Goal: Navigation & Orientation: Find specific page/section

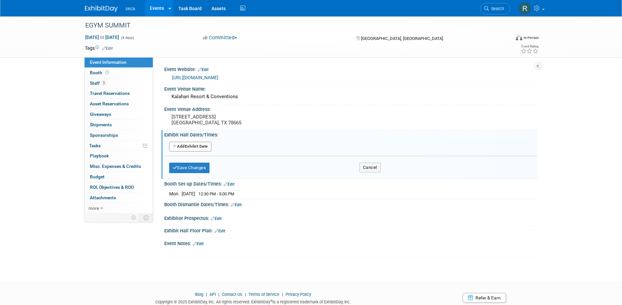
click at [150, 8] on link "Events" at bounding box center [157, 8] width 24 height 16
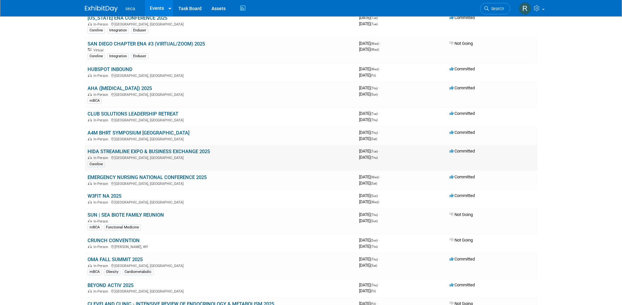
scroll to position [131, 0]
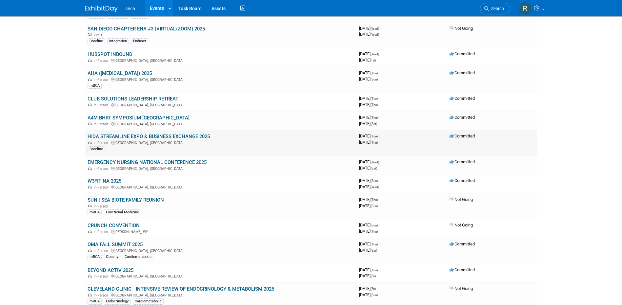
click at [126, 136] on link "HIDA STREAMLINE EXPO & BUSINESS EXCHANGE 2025" at bounding box center [149, 137] width 122 height 6
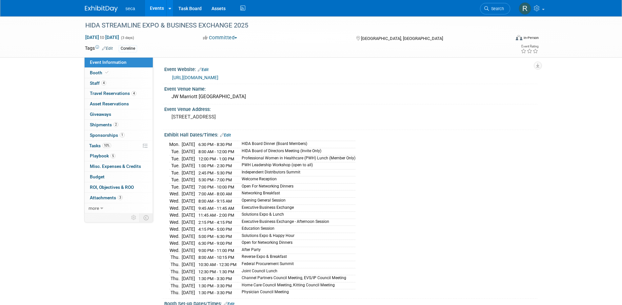
scroll to position [33, 0]
